Goal: Task Accomplishment & Management: Manage account settings

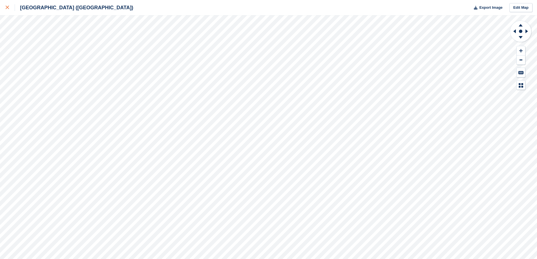
click at [7, 9] on icon at bounding box center [7, 7] width 3 height 3
click at [501, 11] on button "Export Image" at bounding box center [487, 7] width 32 height 9
click at [4, 5] on link at bounding box center [7, 7] width 15 height 15
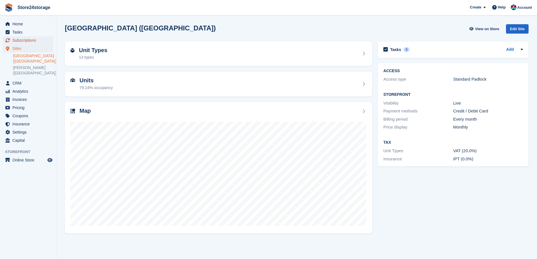
click at [28, 40] on span "Subscriptions" at bounding box center [29, 40] width 34 height 8
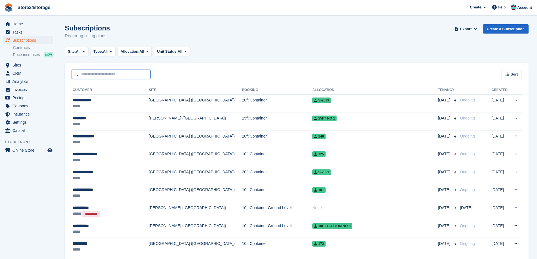
click at [110, 76] on input "text" at bounding box center [111, 74] width 79 height 9
type input "******"
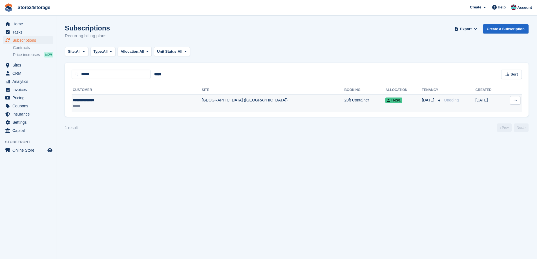
click at [127, 100] on div "**********" at bounding box center [111, 100] width 77 height 6
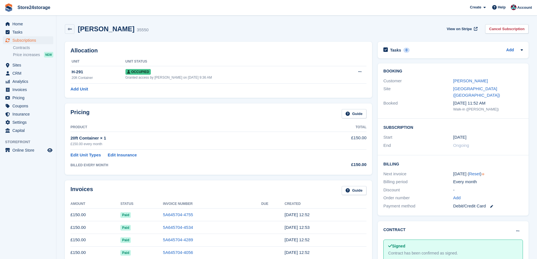
click at [475, 84] on div "[PERSON_NAME]" at bounding box center [488, 81] width 70 height 6
click at [475, 83] on link "Laurence Sadler" at bounding box center [470, 80] width 35 height 5
click at [22, 64] on span "Sites" at bounding box center [29, 65] width 34 height 8
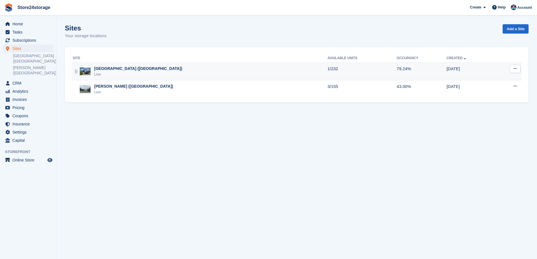
click at [125, 71] on div "Manston Airport (Kent)" at bounding box center [138, 69] width 88 height 6
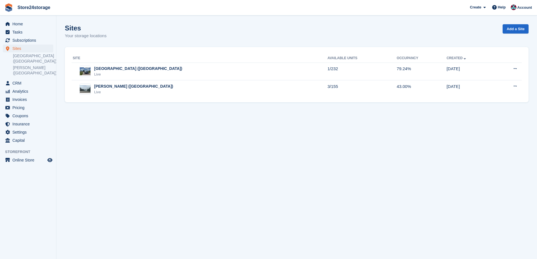
click at [109, 88] on div "[PERSON_NAME] ([GEOGRAPHIC_DATA])" at bounding box center [133, 86] width 79 height 6
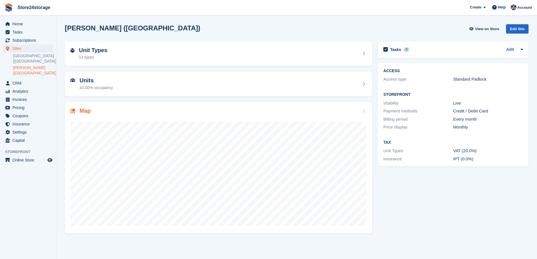
click at [109, 108] on div "Map" at bounding box center [218, 112] width 296 height 8
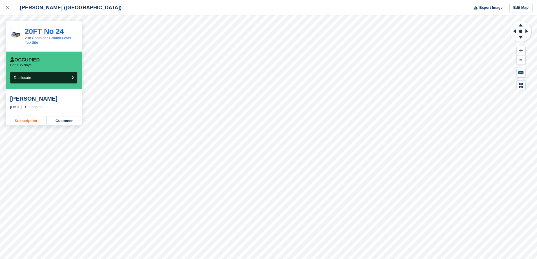
click at [36, 122] on link "Subscription" at bounding box center [26, 120] width 41 height 9
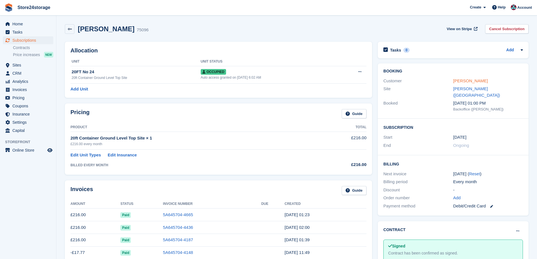
click at [463, 80] on link "[PERSON_NAME]" at bounding box center [470, 80] width 35 height 5
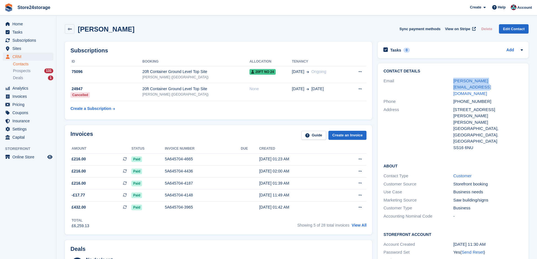
drag, startPoint x: 510, startPoint y: 81, endPoint x: 452, endPoint y: 81, distance: 58.4
click at [451, 81] on div "Email [PERSON_NAME][EMAIL_ADDRESS][DOMAIN_NAME]" at bounding box center [453, 87] width 140 height 21
copy div "[PERSON_NAME][EMAIL_ADDRESS][DOMAIN_NAME]"
